Goal: Transaction & Acquisition: Subscribe to service/newsletter

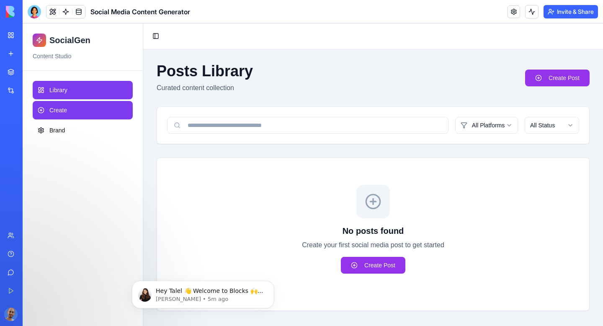
click at [73, 107] on link "Create" at bounding box center [83, 110] width 100 height 18
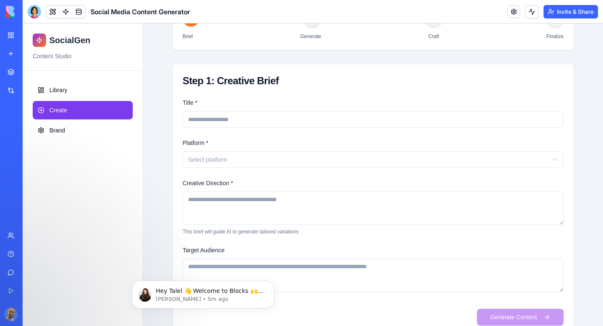
scroll to position [130, 0]
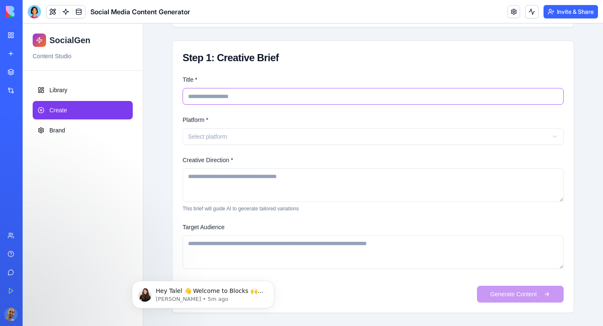
click at [215, 99] on input "Title *" at bounding box center [373, 96] width 381 height 17
click at [165, 142] on div "Create New Post Create engaging content with AI assistance 1 2 3 4 Brief Genera…" at bounding box center [373, 122] width 429 height 407
click at [207, 135] on html "SocialGen Content Studio Library Create Brand Toggle Sidebar Create New Post Cr…" at bounding box center [313, 109] width 581 height 433
click at [212, 102] on input "Title *" at bounding box center [373, 96] width 381 height 17
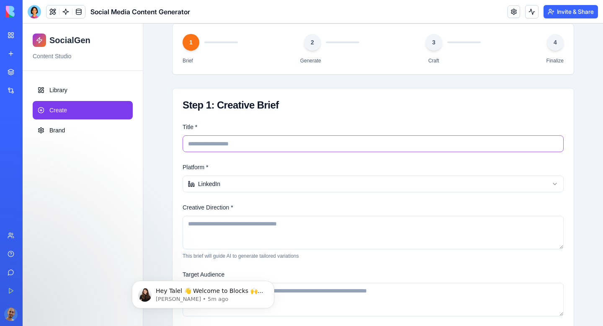
scroll to position [0, 0]
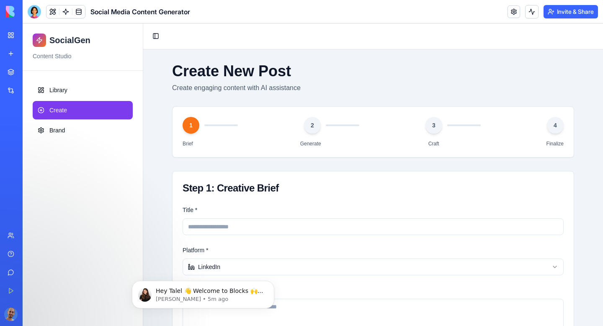
click at [308, 132] on div "2" at bounding box center [312, 125] width 17 height 17
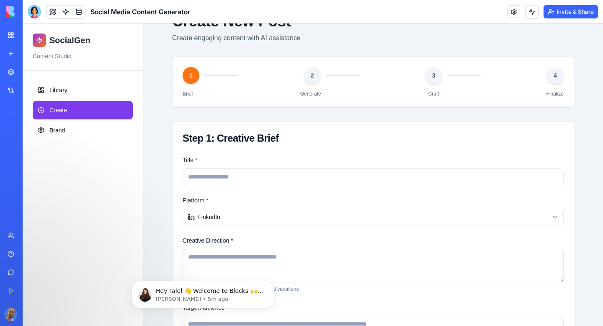
scroll to position [115, 0]
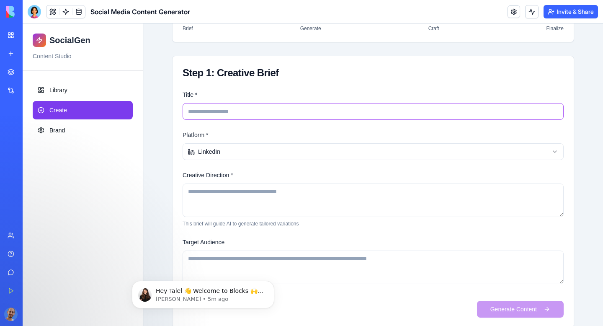
click at [271, 105] on input "Title *" at bounding box center [373, 111] width 381 height 17
type input "**********"
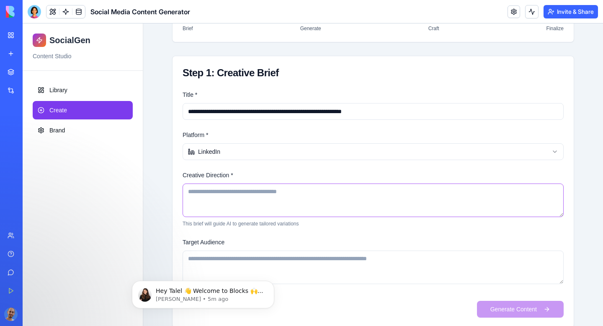
click at [251, 185] on textarea "Creative Direction *" at bounding box center [373, 201] width 381 height 34
type textarea "*"
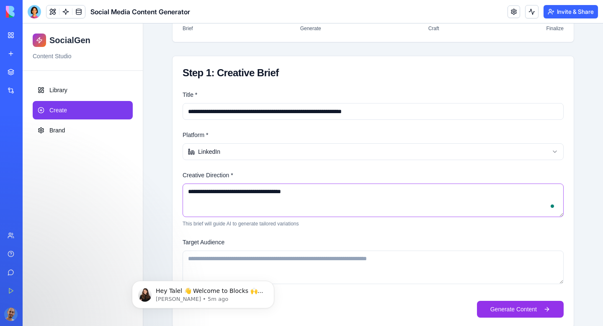
type textarea "**********"
click at [249, 191] on textarea "**********" at bounding box center [373, 201] width 381 height 34
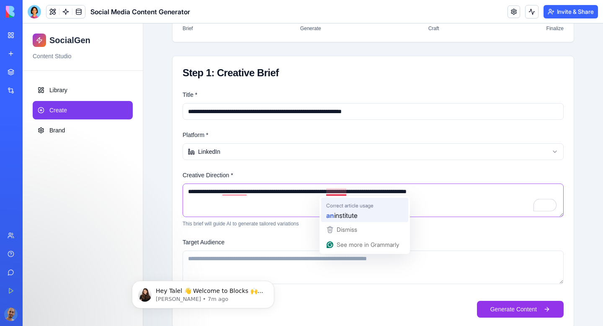
click at [338, 213] on span "institute" at bounding box center [345, 215] width 23 height 10
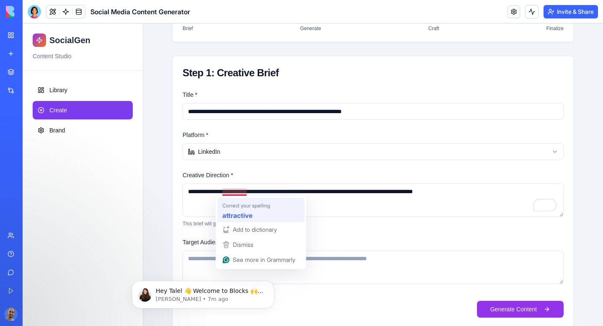
click at [238, 211] on strong "attractive" at bounding box center [237, 215] width 30 height 10
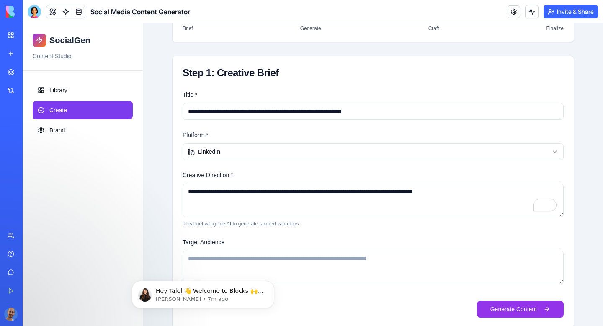
scroll to position [130, 0]
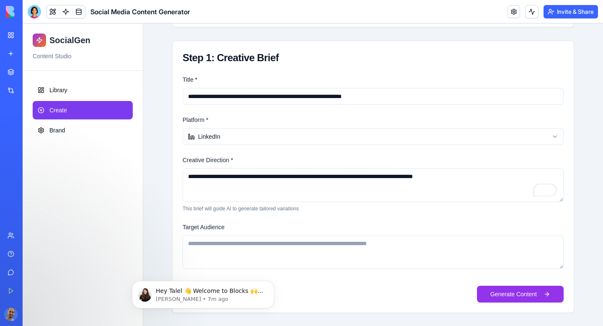
click at [468, 181] on textarea "**********" at bounding box center [373, 185] width 381 height 34
type textarea "**********"
click at [333, 248] on textarea "Target Audience" at bounding box center [373, 252] width 381 height 34
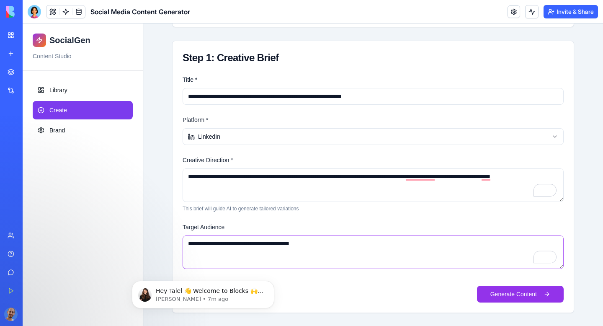
click at [287, 244] on textarea "**********" at bounding box center [373, 252] width 381 height 34
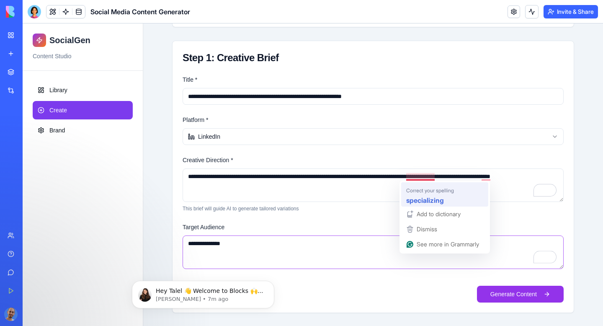
type textarea "**********"
click at [421, 199] on strong "specializing" at bounding box center [425, 200] width 38 height 10
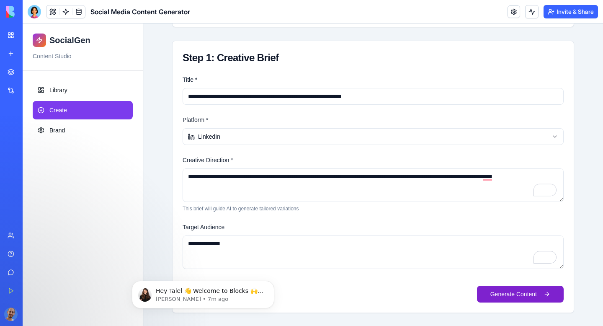
click at [503, 297] on button "Generate Content" at bounding box center [520, 294] width 87 height 17
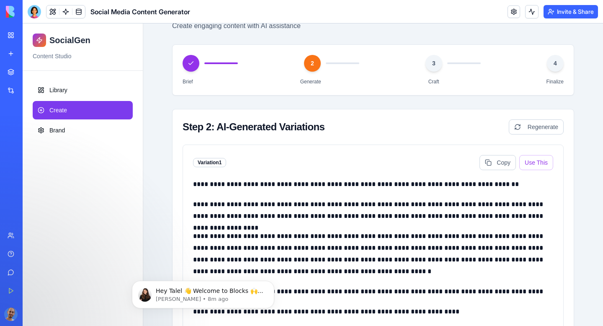
scroll to position [0, 0]
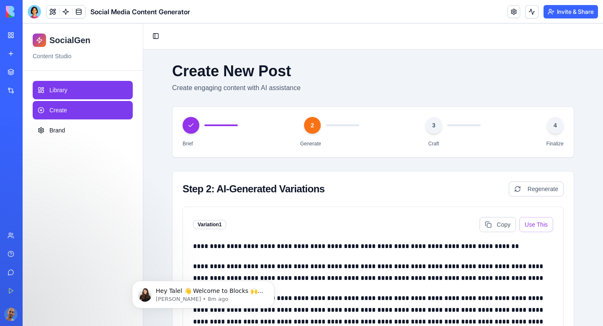
click at [80, 90] on link "Library" at bounding box center [83, 90] width 100 height 18
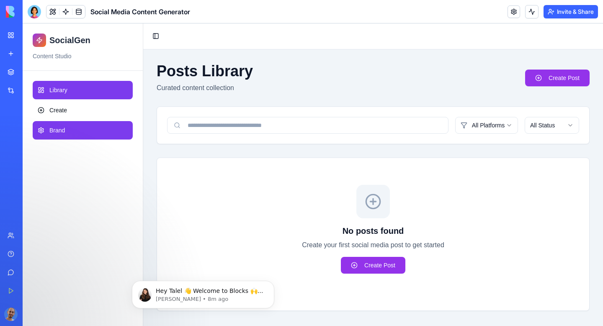
click at [69, 129] on link "Brand" at bounding box center [83, 130] width 100 height 18
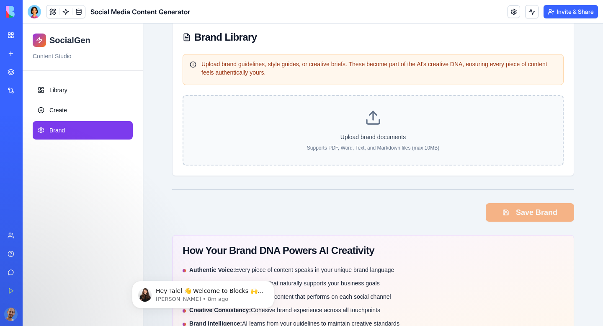
scroll to position [498, 0]
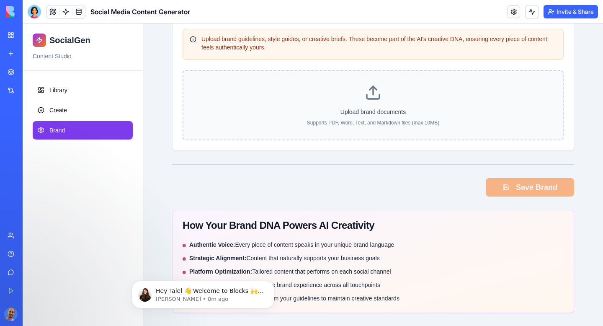
click at [18, 75] on link "Marketplace" at bounding box center [20, 72] width 34 height 17
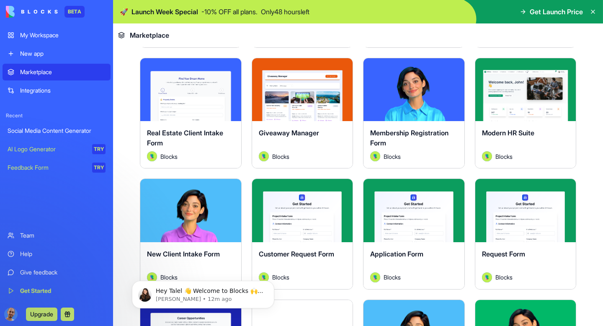
scroll to position [876, 0]
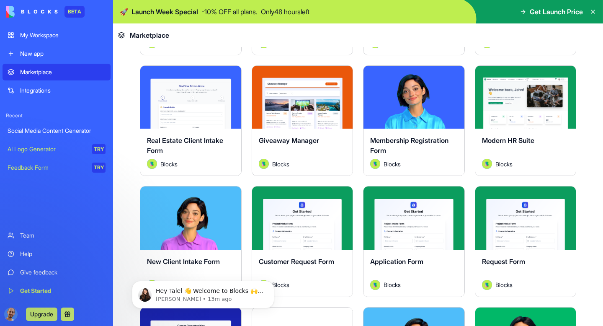
click at [512, 91] on button "Explore" at bounding box center [525, 97] width 63 height 17
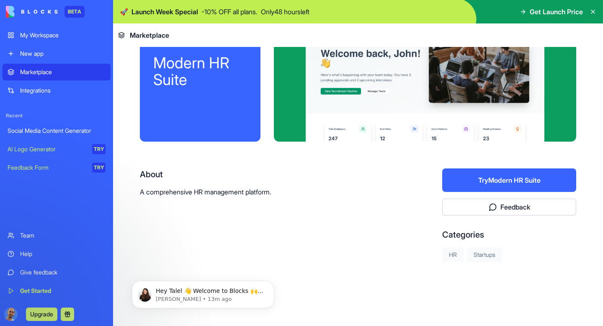
click at [513, 98] on div at bounding box center [425, 75] width 303 height 134
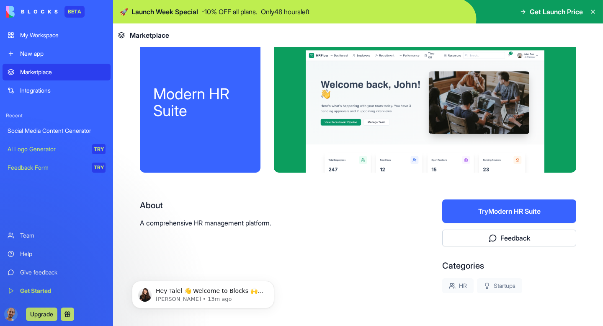
scroll to position [49, 0]
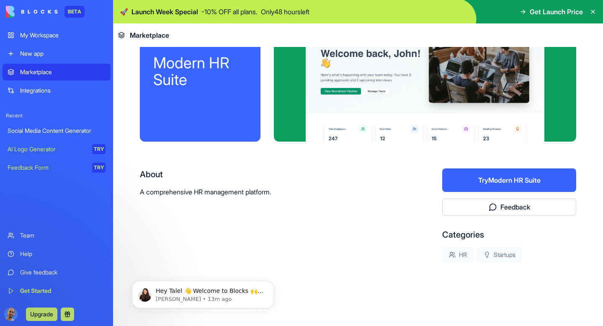
click at [482, 184] on button "Try Modern HR Suite" at bounding box center [509, 179] width 134 height 23
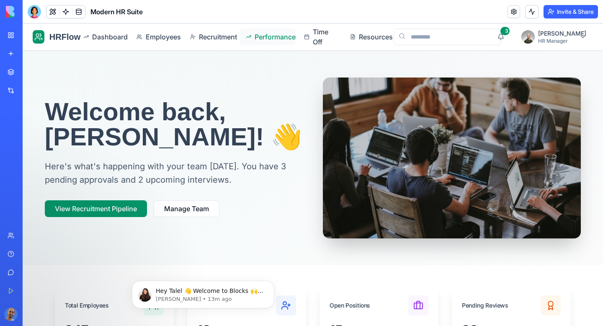
click at [289, 34] on span "Performance" at bounding box center [272, 37] width 34 height 10
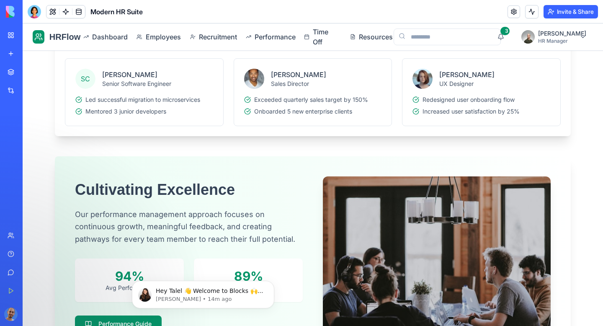
scroll to position [380, 0]
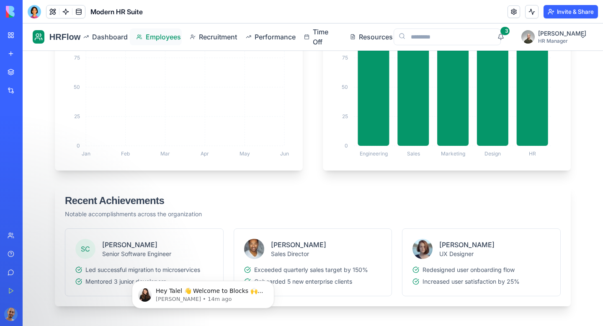
click at [167, 42] on link "Employees" at bounding box center [156, 36] width 52 height 17
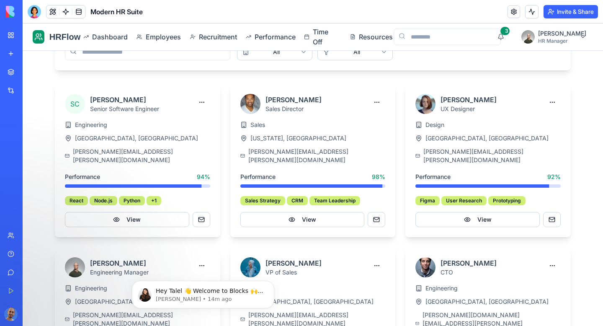
scroll to position [309, 0]
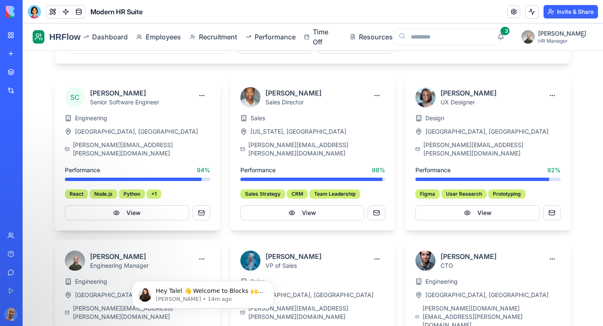
click at [160, 132] on div "[GEOGRAPHIC_DATA], [GEOGRAPHIC_DATA]" at bounding box center [137, 131] width 145 height 8
click at [149, 92] on h3 "[PERSON_NAME]" at bounding box center [124, 93] width 69 height 10
click at [142, 205] on button "View" at bounding box center [127, 212] width 124 height 15
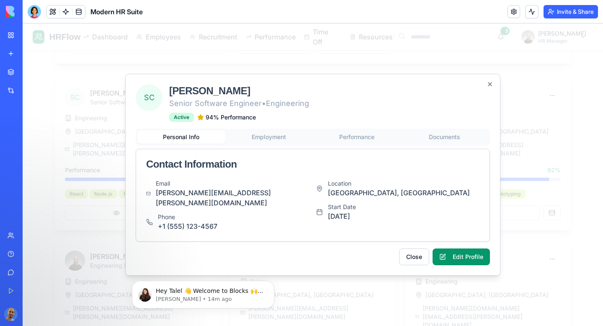
click at [274, 146] on div "Personal Info Employment Performance Documents Contact Information Email [PERSO…" at bounding box center [313, 185] width 354 height 113
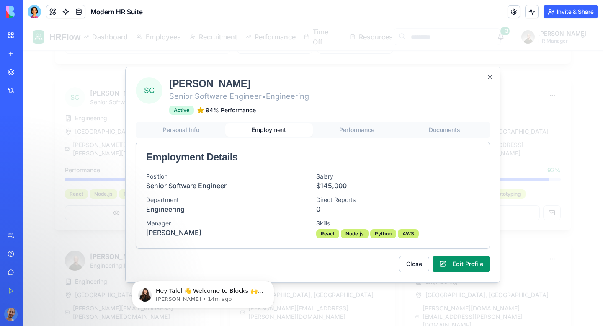
click at [352, 135] on button "Performance" at bounding box center [357, 129] width 88 height 13
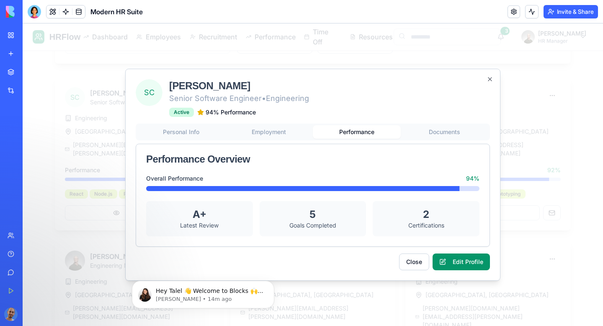
click at [429, 133] on div "Personal Info Employment Performance Documents Performance Overview Overall Per…" at bounding box center [313, 185] width 354 height 123
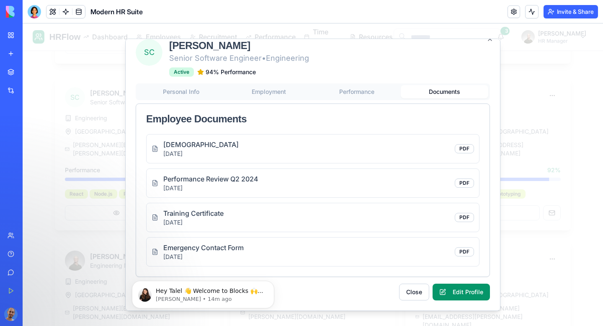
scroll to position [0, 0]
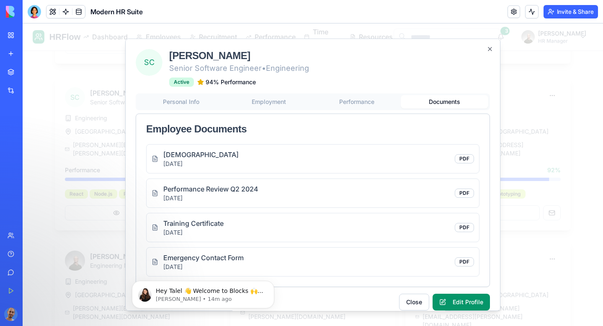
click at [203, 104] on div "SC [PERSON_NAME] Senior Software Engineer • Engineering Active 94 % Performance…" at bounding box center [312, 175] width 375 height 272
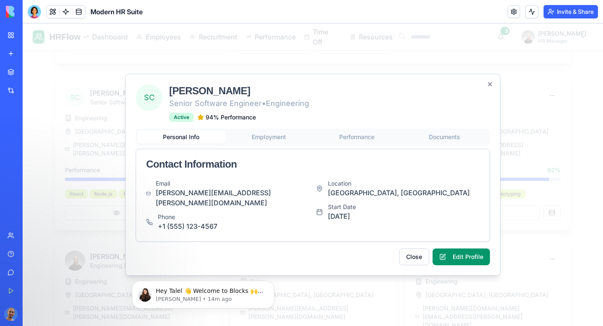
click at [486, 87] on div "SC [PERSON_NAME] Senior Software Engineer • Engineering Active 94 % Performance…" at bounding box center [312, 175] width 375 height 202
click at [488, 88] on icon "button" at bounding box center [490, 84] width 7 height 7
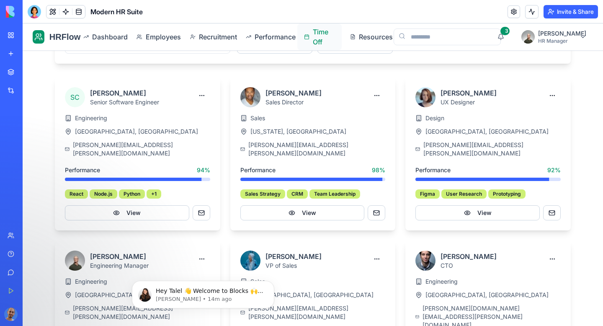
click at [335, 36] on span "Time Off" at bounding box center [324, 37] width 22 height 20
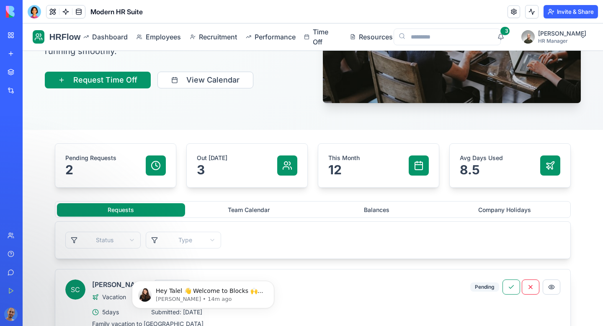
scroll to position [134, 0]
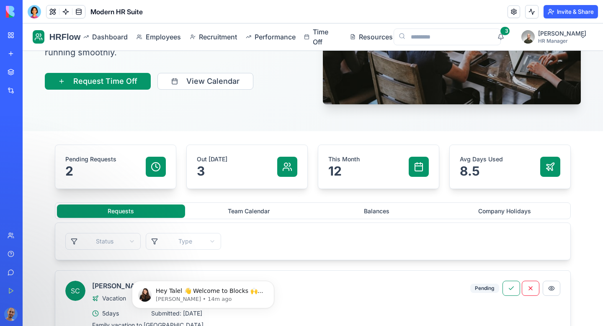
click at [162, 173] on div at bounding box center [156, 167] width 20 height 20
click at [101, 171] on p "2" at bounding box center [90, 170] width 51 height 15
click at [59, 170] on div "Pending Requests 2" at bounding box center [115, 167] width 121 height 44
click at [143, 212] on button "Requests" at bounding box center [121, 210] width 128 height 13
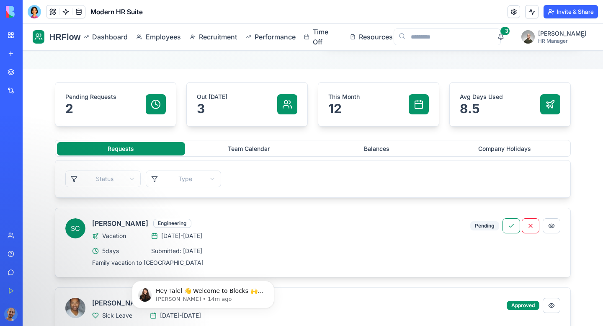
scroll to position [195, 0]
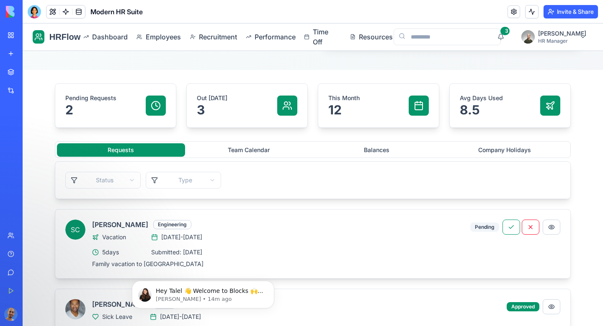
click at [373, 149] on button "Balances" at bounding box center [377, 149] width 128 height 13
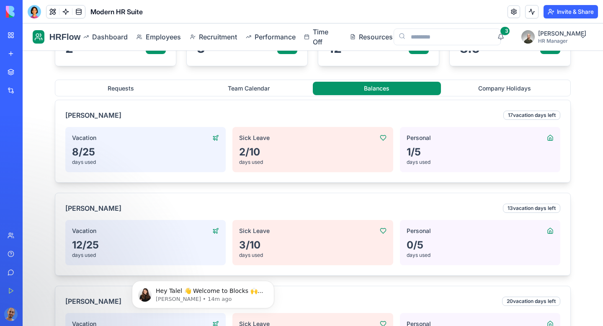
scroll to position [256, 0]
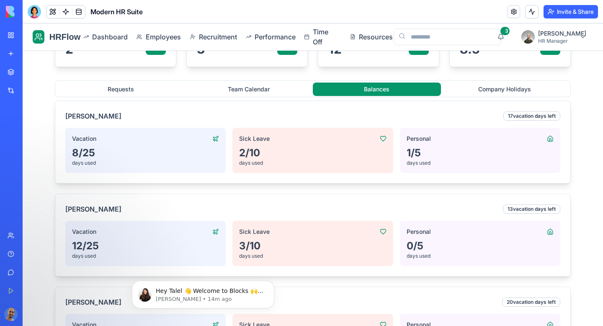
click at [336, 163] on div "days used" at bounding box center [312, 163] width 147 height 7
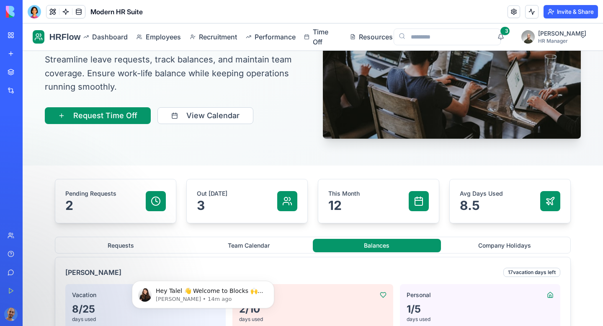
scroll to position [0, 0]
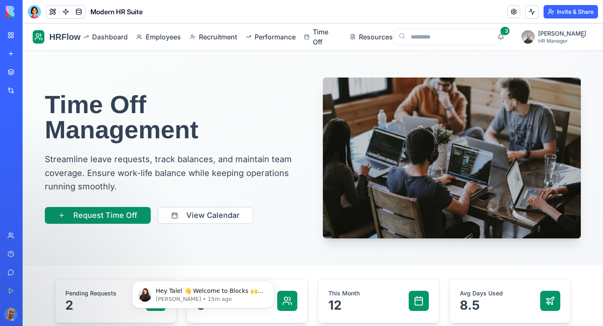
click at [36, 39] on icon at bounding box center [38, 37] width 8 height 8
click at [209, 36] on span "Recruitment" at bounding box center [215, 37] width 32 height 10
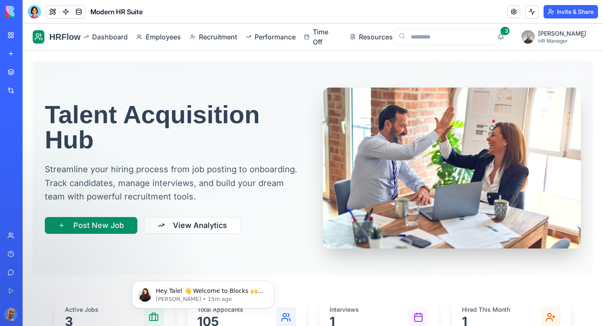
click at [43, 314] on button "Upgrade" at bounding box center [41, 314] width 31 height 13
click at [46, 311] on button "Upgrade" at bounding box center [41, 314] width 31 height 13
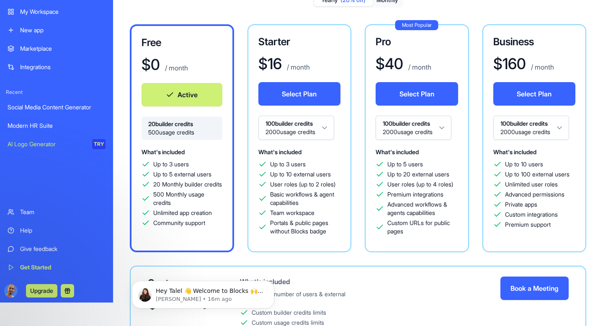
scroll to position [60, 0]
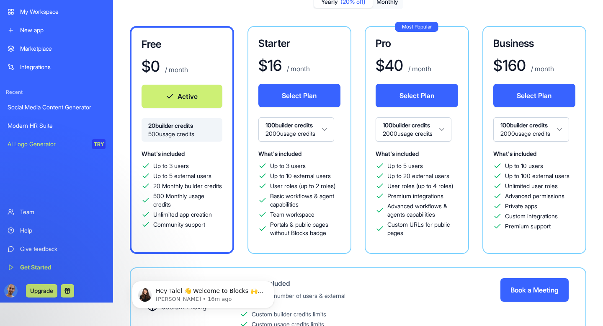
click at [563, 128] on html "BETA My Workspace New app Marketplace Integrations Recent Social Media Content …" at bounding box center [301, 140] width 603 height 326
click at [563, 134] on html "BETA My Workspace New app Marketplace Integrations Recent Social Media Content …" at bounding box center [301, 140] width 603 height 326
click at [565, 147] on html "BETA My Workspace New app Marketplace Integrations Recent Social Media Content …" at bounding box center [301, 140] width 603 height 326
click at [213, 124] on span "20 builder credits" at bounding box center [181, 126] width 67 height 8
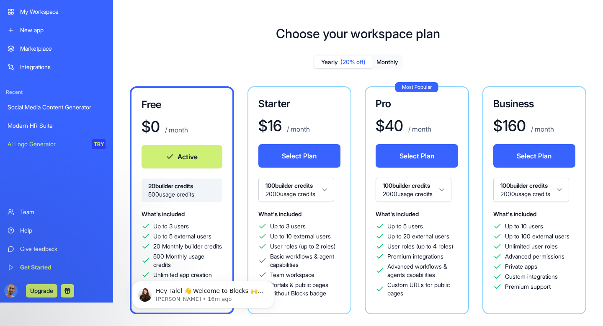
click at [378, 65] on button "Monthly" at bounding box center [387, 62] width 29 height 12
click at [358, 65] on span "(20% off)" at bounding box center [353, 62] width 25 height 8
click at [382, 66] on button "Monthly" at bounding box center [387, 62] width 29 height 12
click at [359, 62] on span "(20% off)" at bounding box center [353, 62] width 25 height 8
